Goal: Obtain resource: Obtain resource

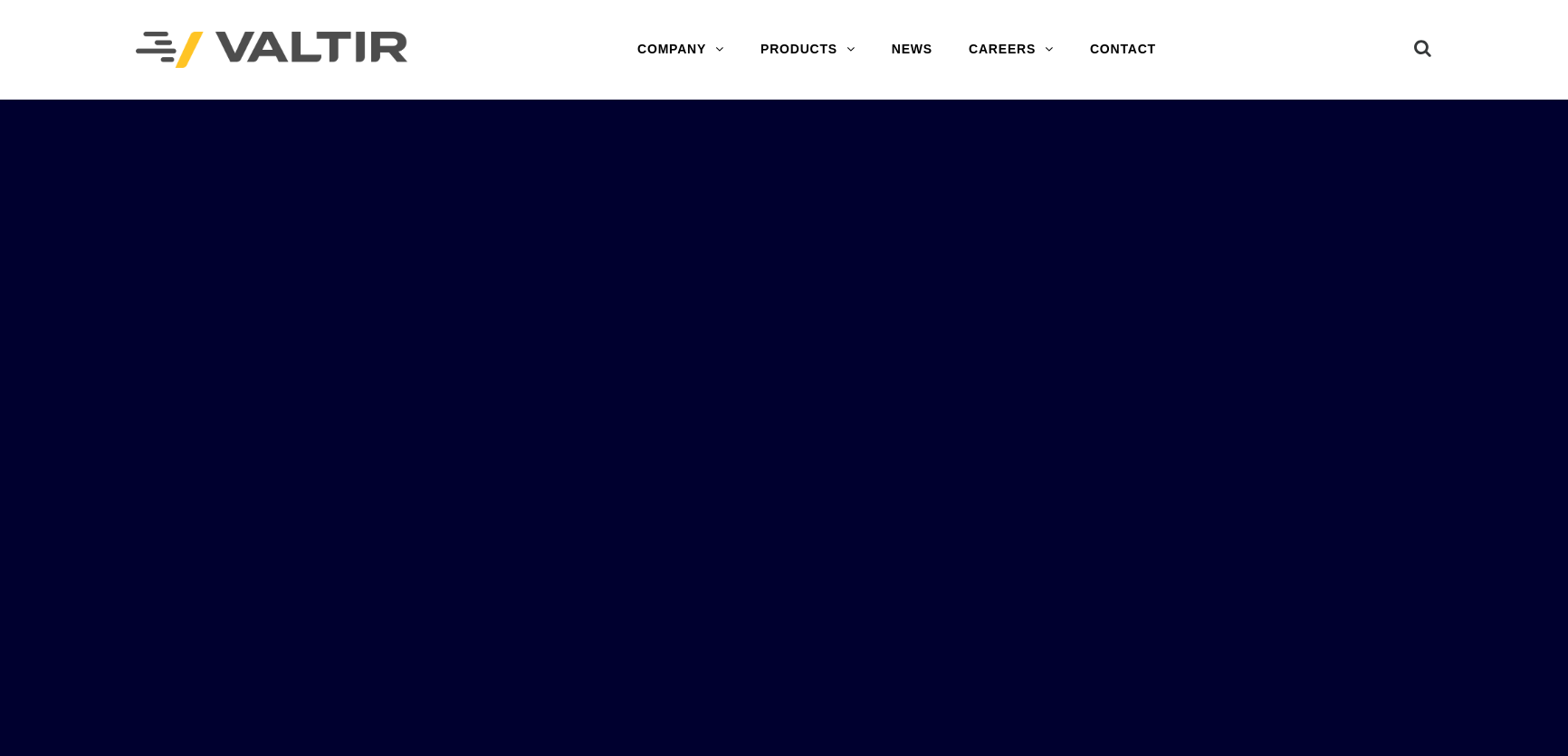
click at [821, 201] on link "DELINEATORS" at bounding box center [855, 194] width 226 height 36
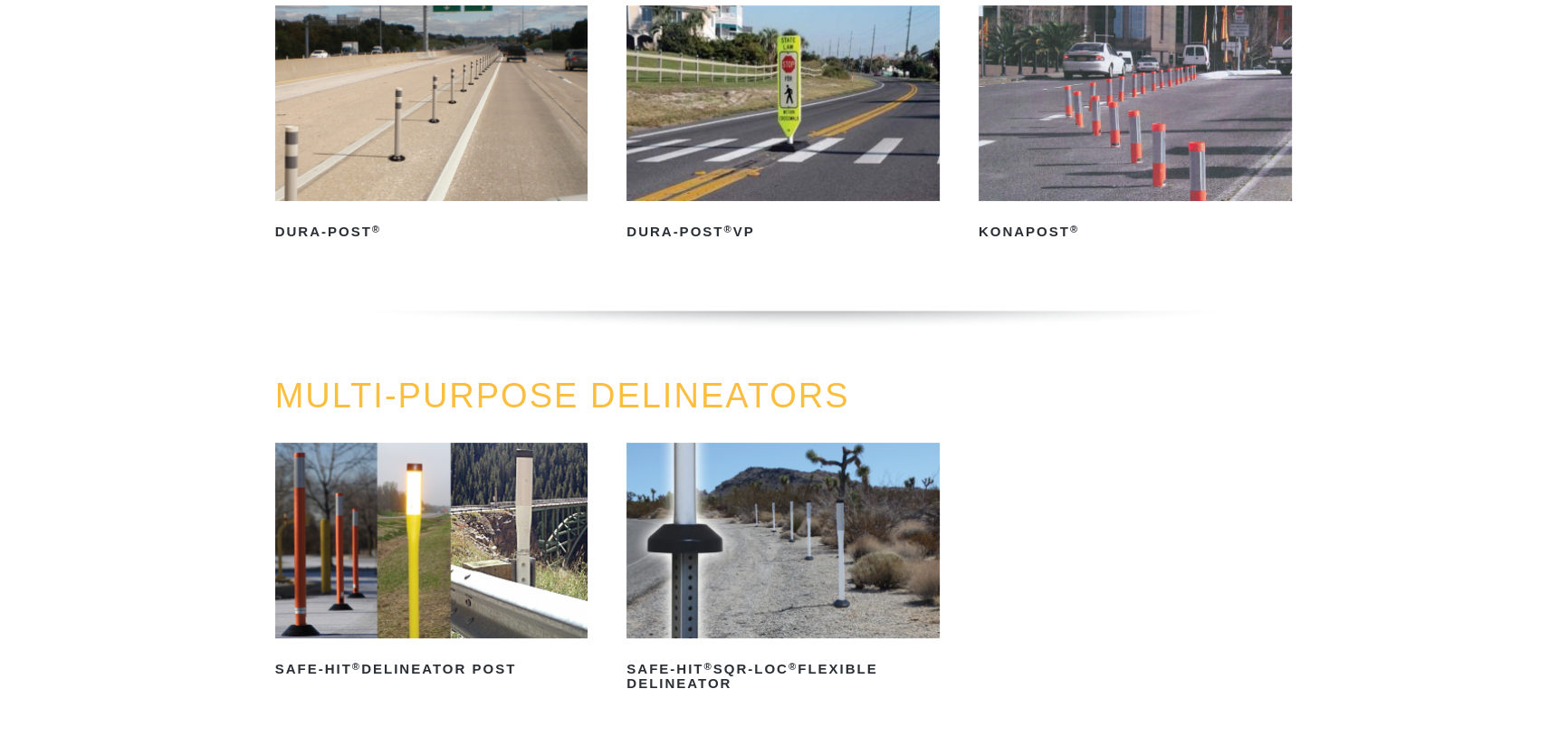
scroll to position [328, 0]
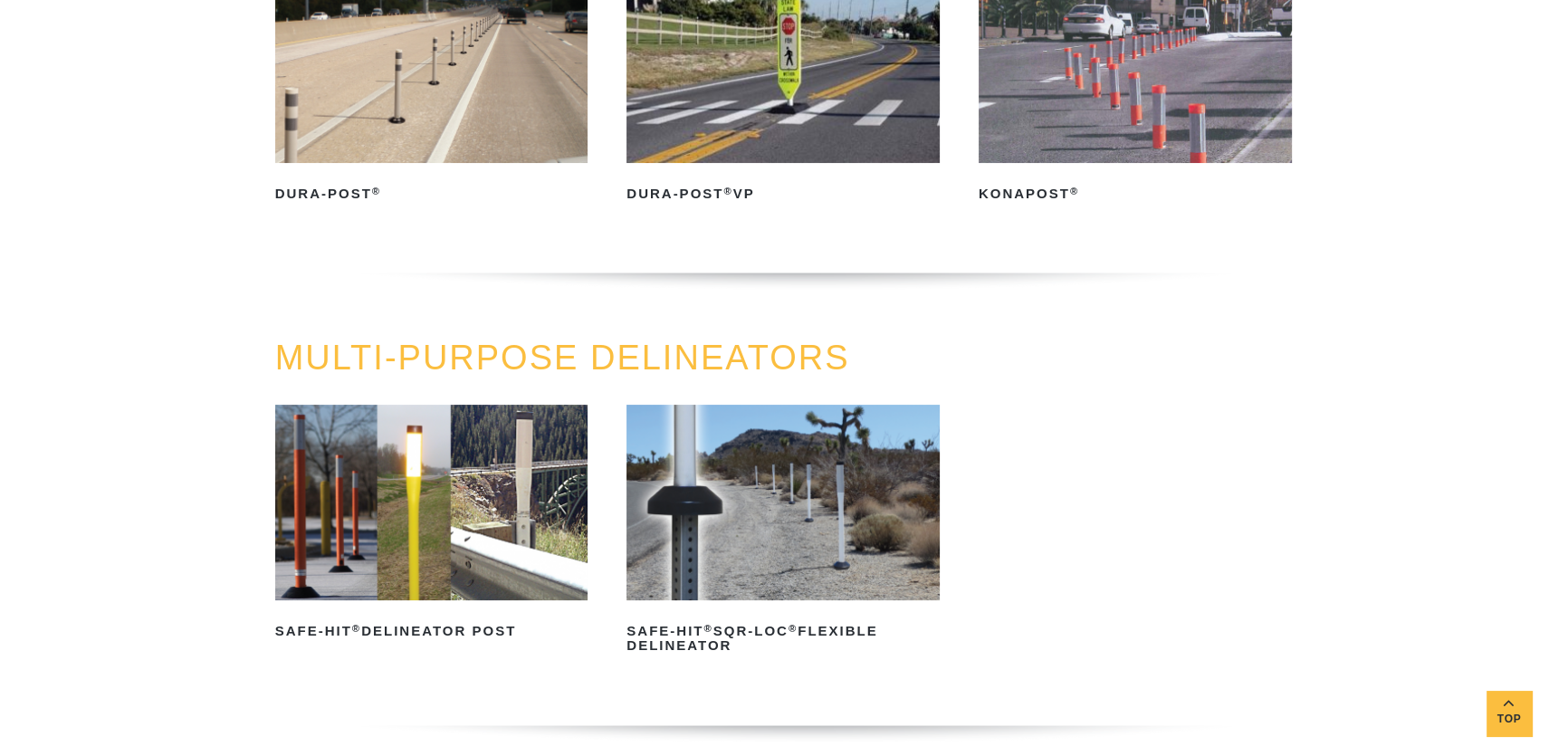
click at [462, 487] on img at bounding box center [432, 502] width 314 height 196
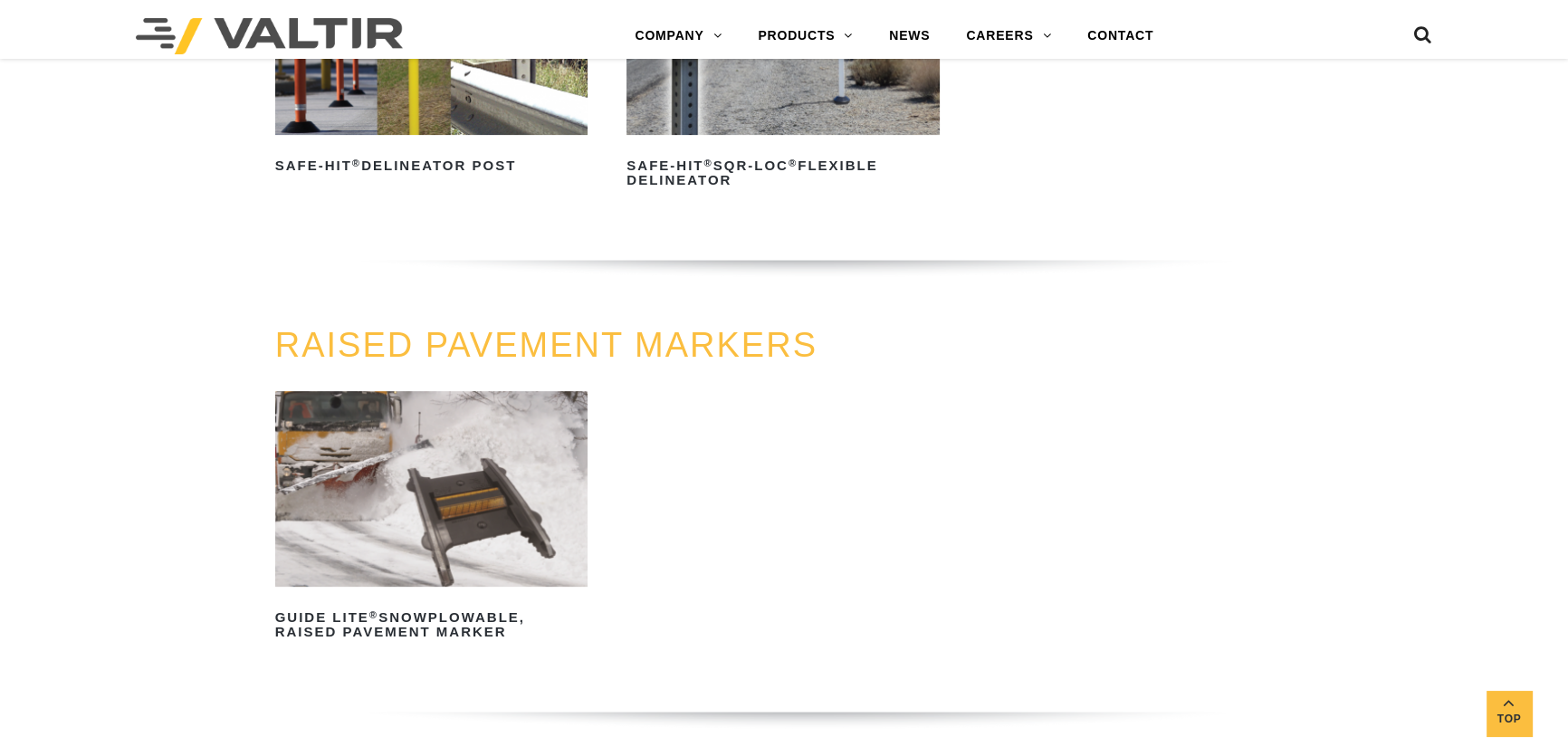
scroll to position [823, 0]
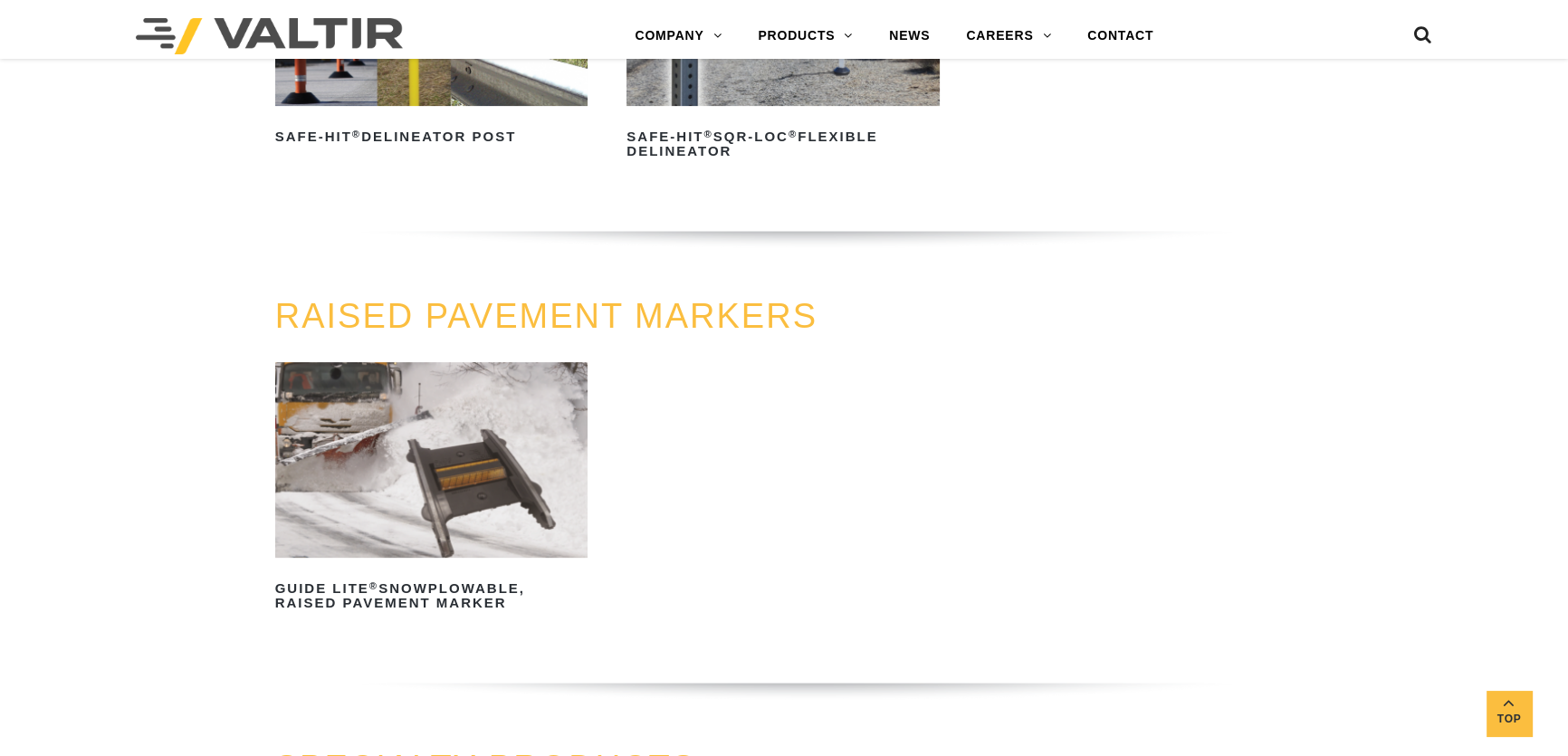
click at [769, 132] on h2 "Safe-Hit ® SQR-LOC ® Flexible Delineator" at bounding box center [783, 144] width 314 height 44
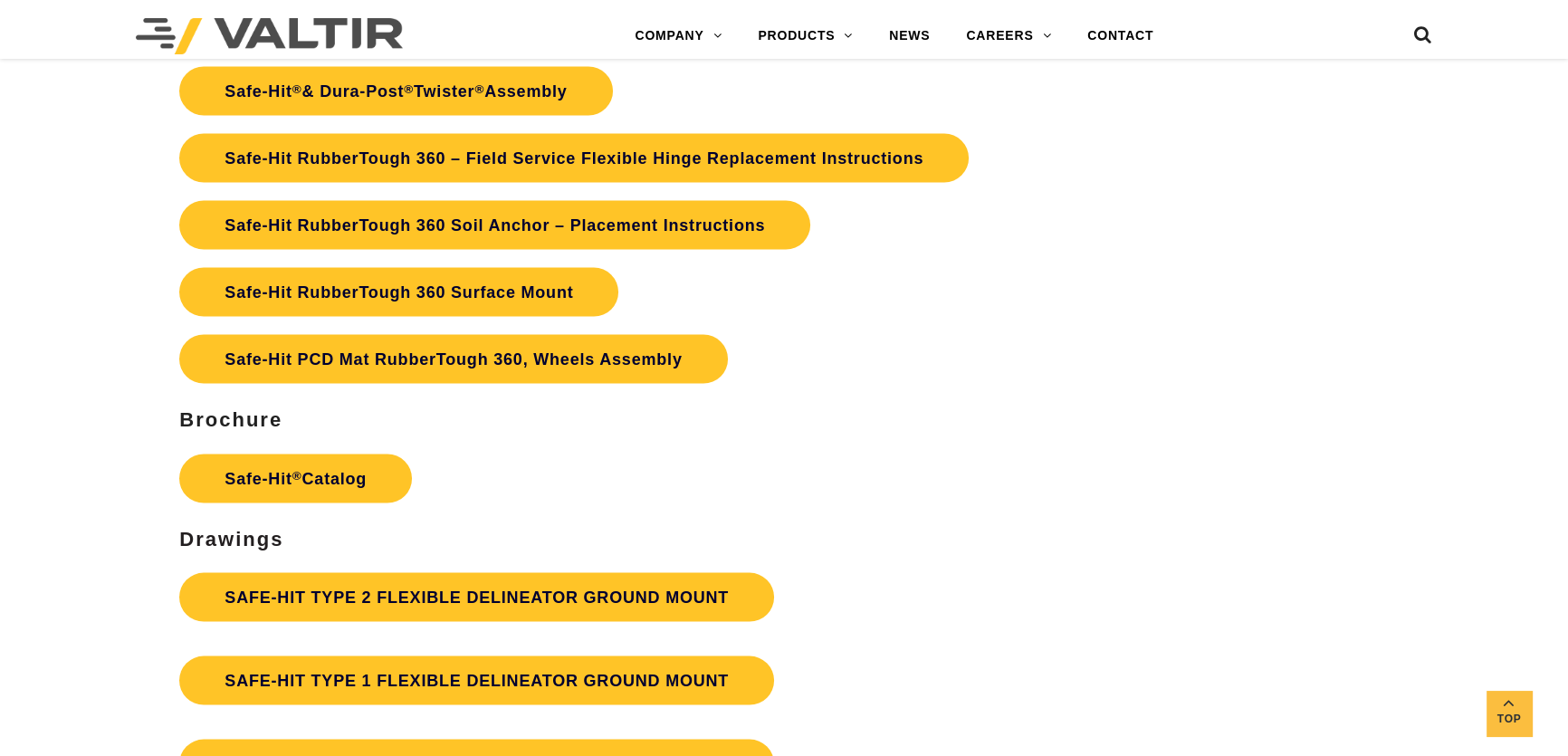
scroll to position [4362, 0]
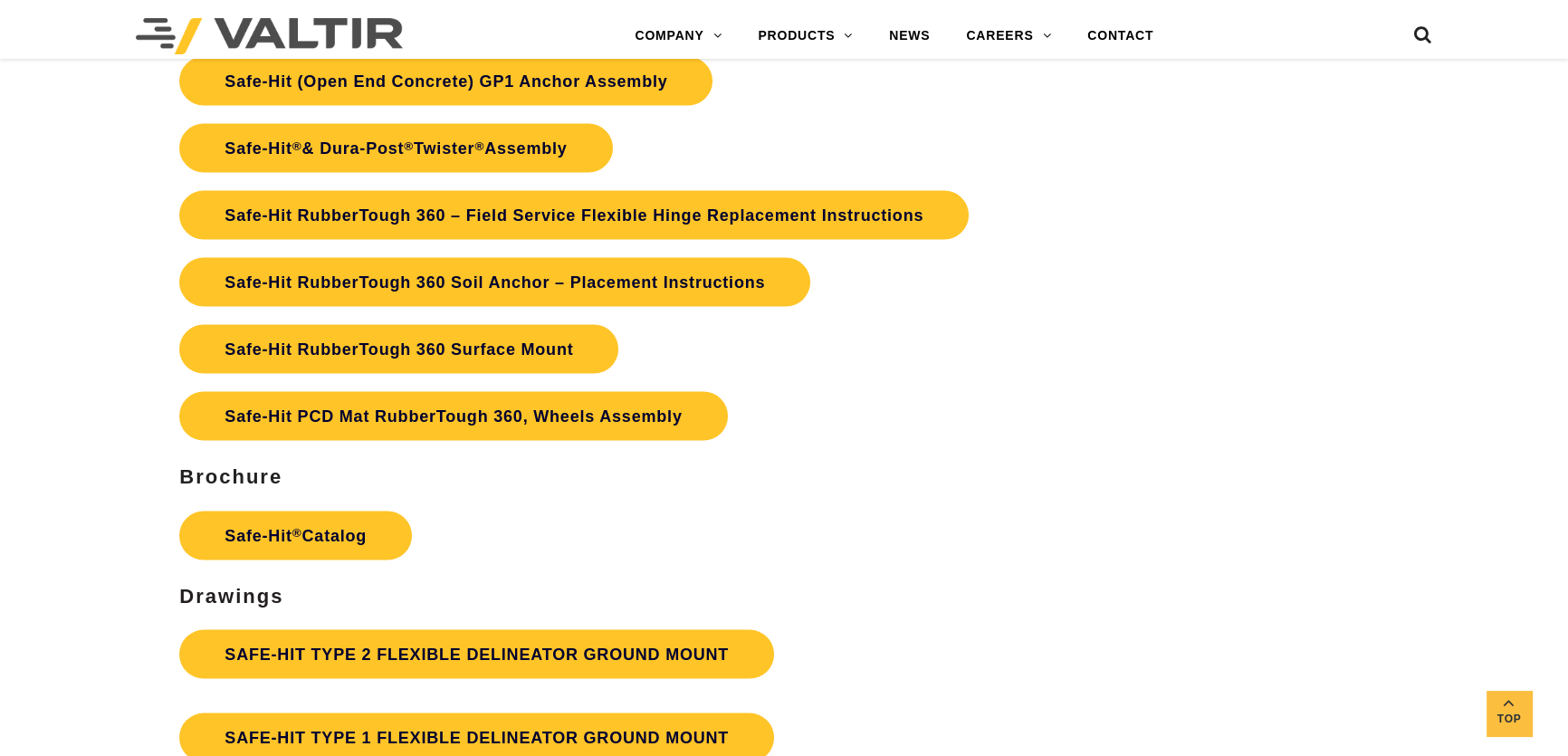
click at [302, 519] on link "Safe-Hit ® Catalog" at bounding box center [295, 535] width 233 height 49
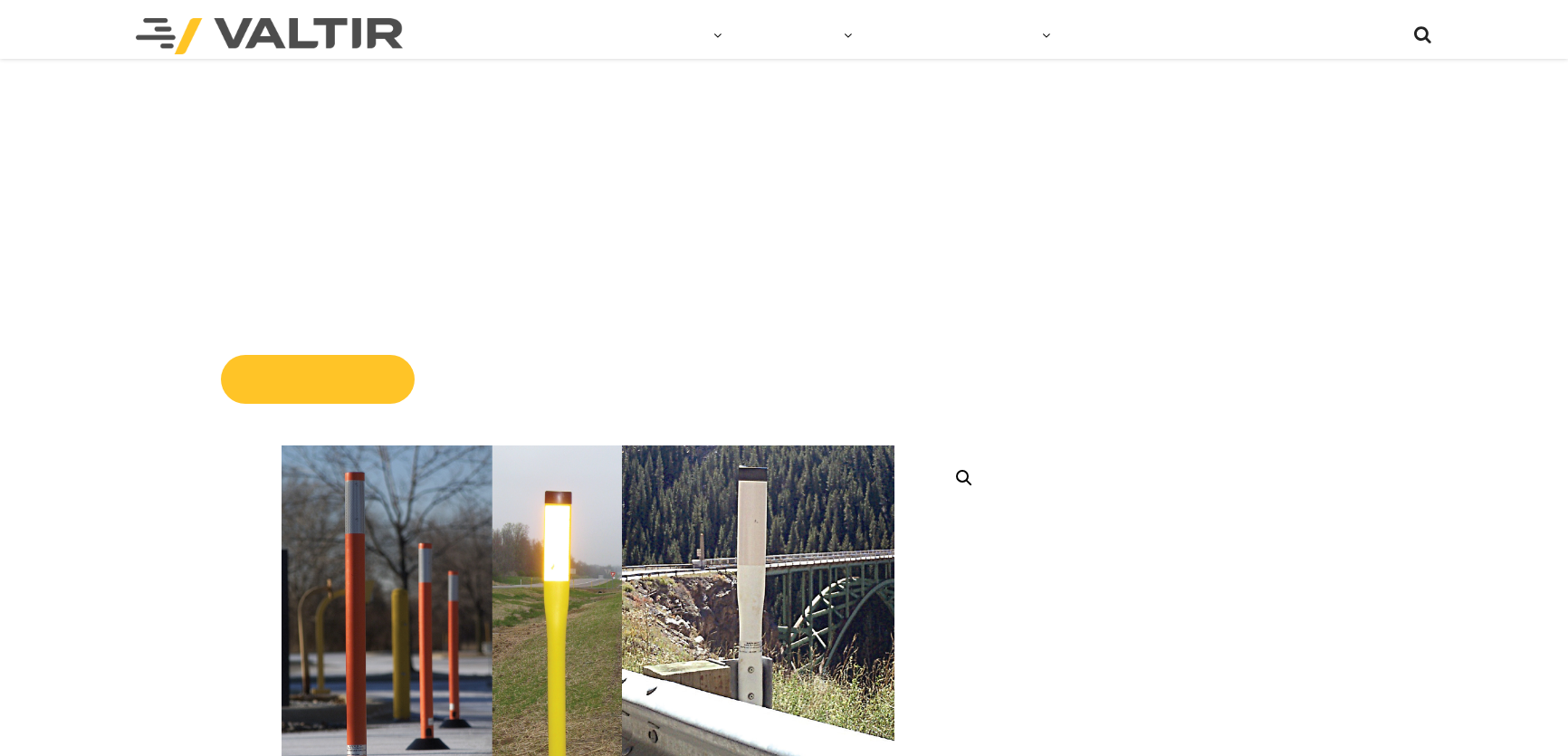
scroll to position [4320, 0]
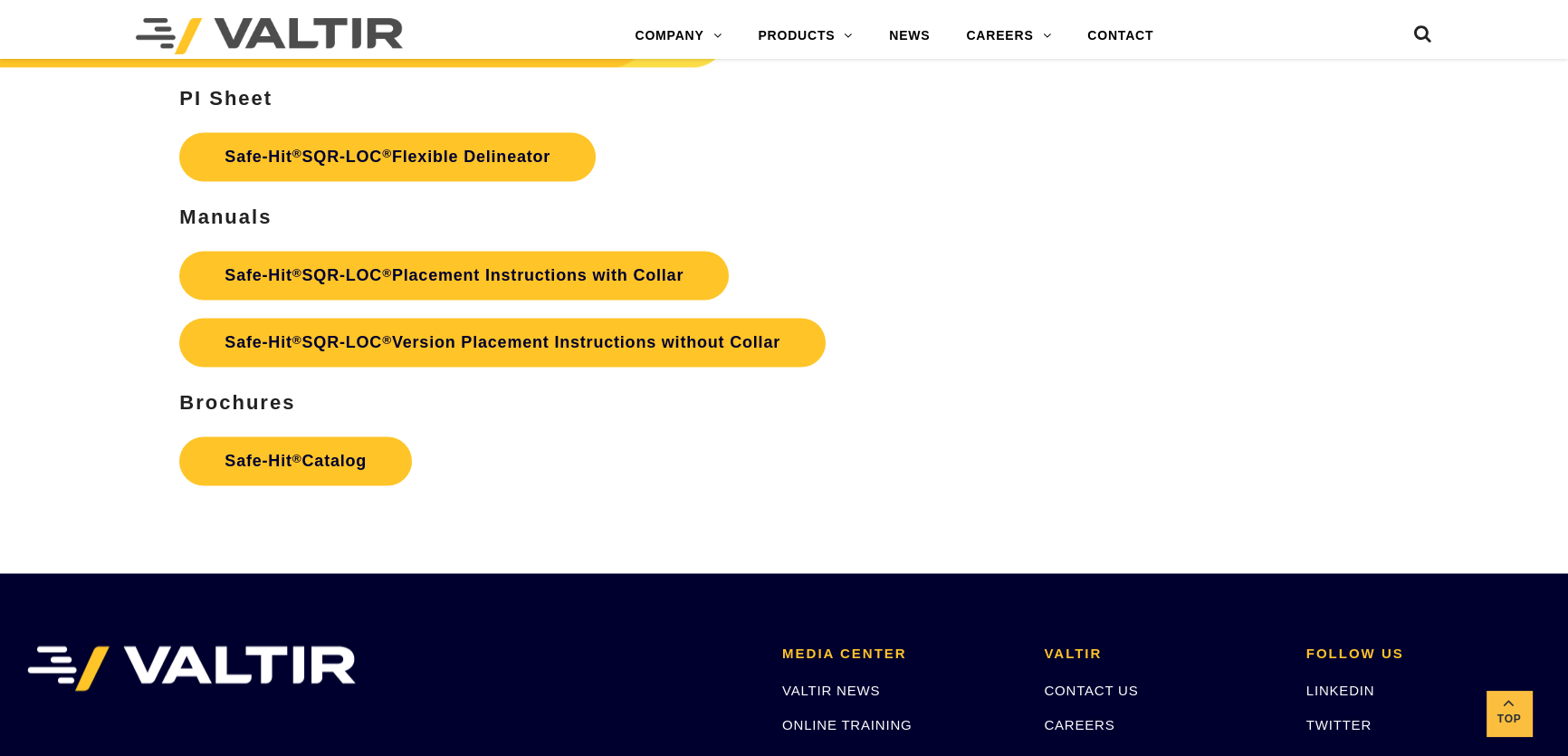
scroll to position [3539, 0]
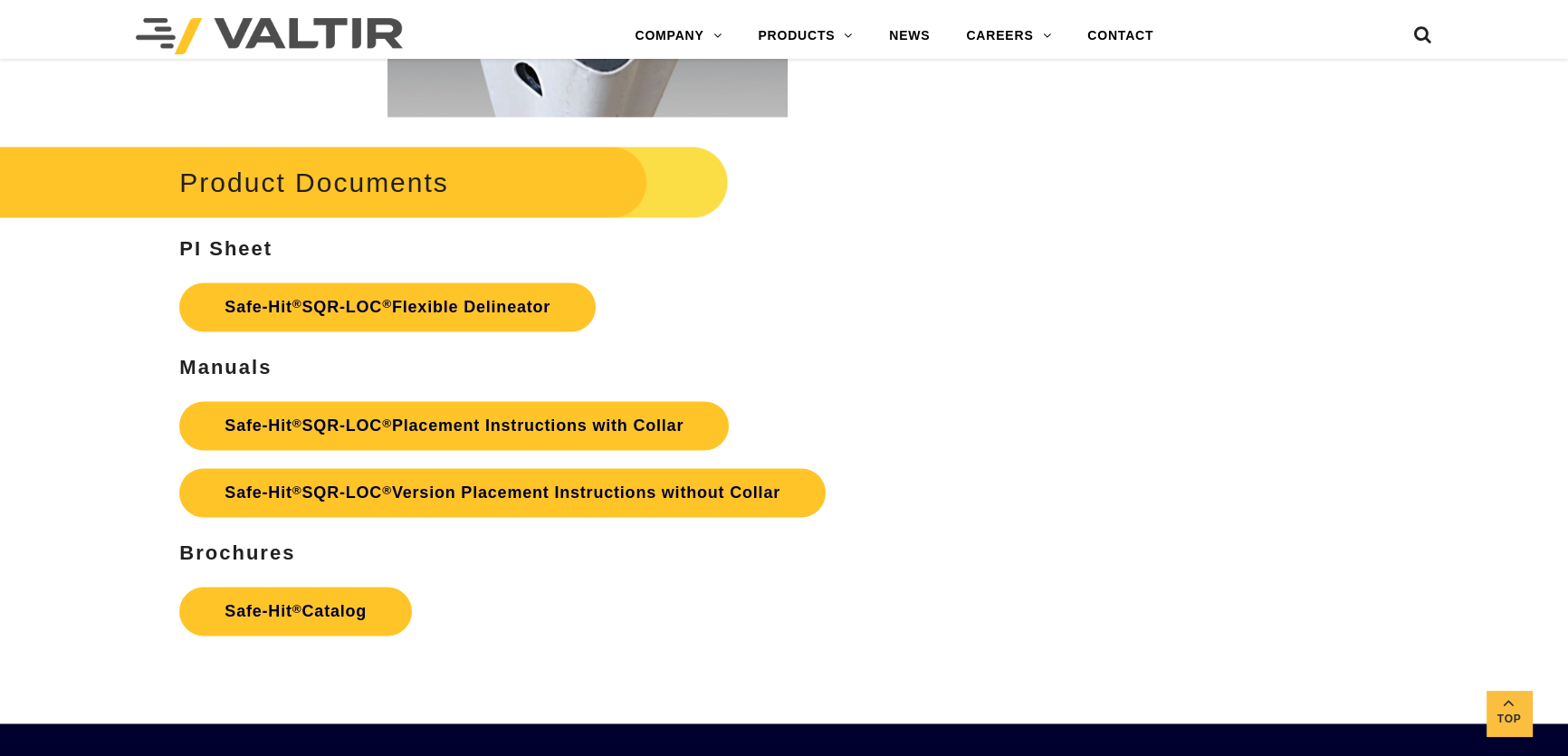
click at [618, 442] on link "Safe-Hit ® SQR-LOC ® Placement Instructions with Collar" at bounding box center [454, 425] width 549 height 49
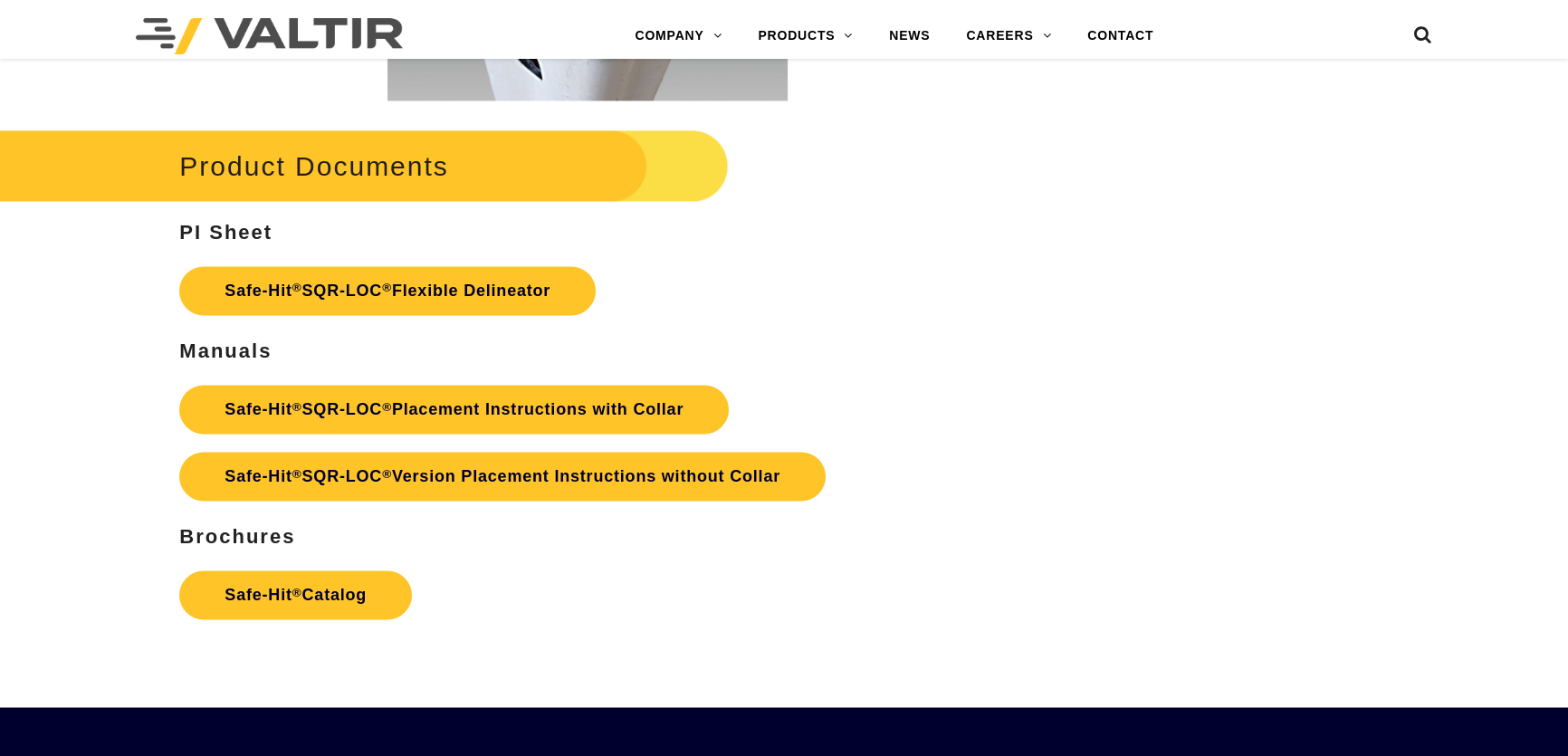
scroll to position [3539, 0]
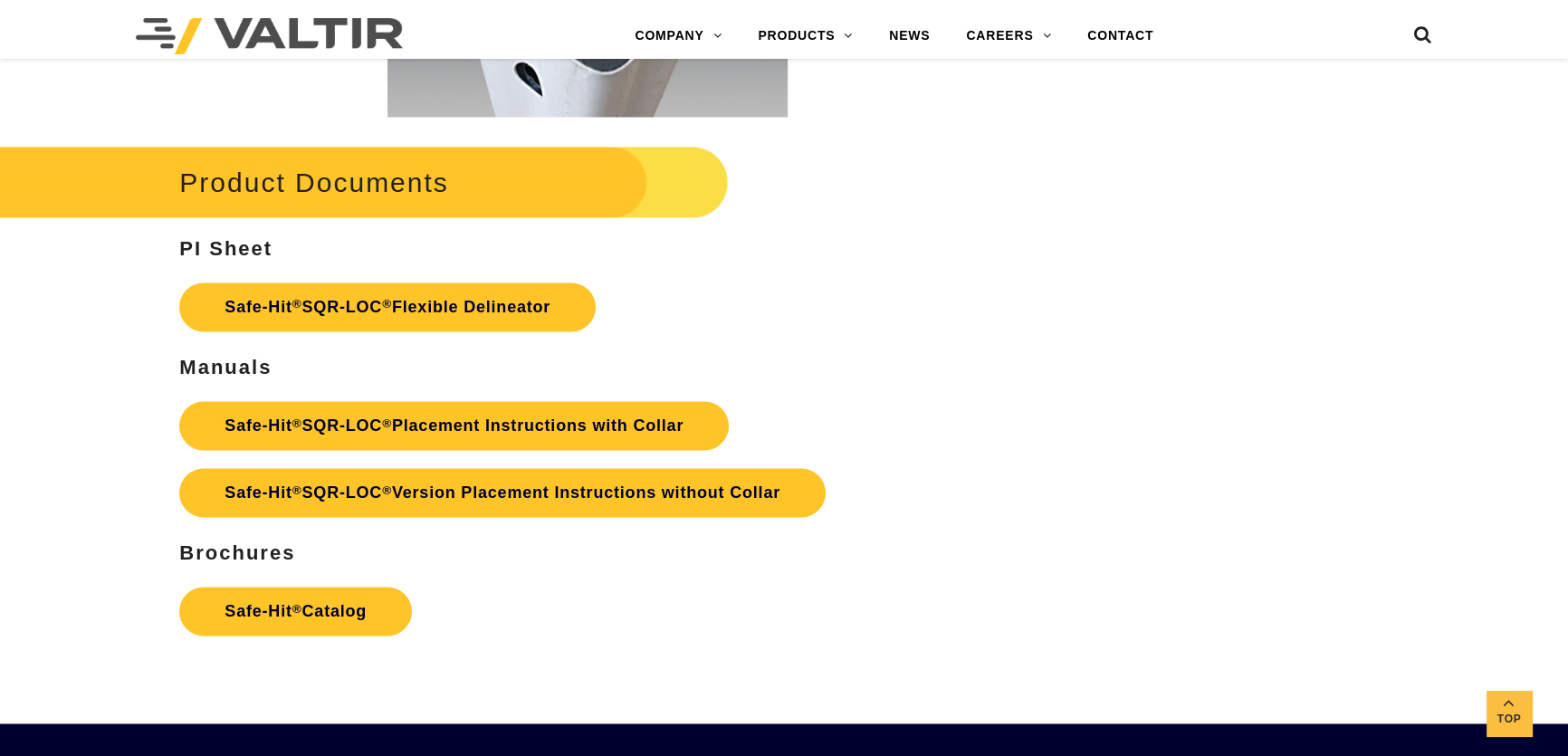
click at [297, 615] on strong "Safe-Hit ® Catalog" at bounding box center [295, 611] width 142 height 19
